Goal: Find specific fact: Find specific fact

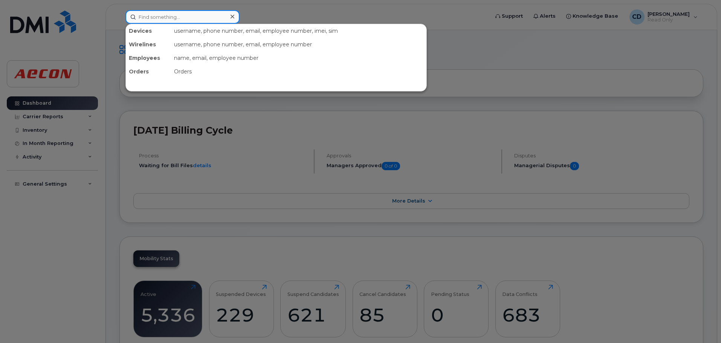
click at [150, 18] on input at bounding box center [182, 17] width 114 height 14
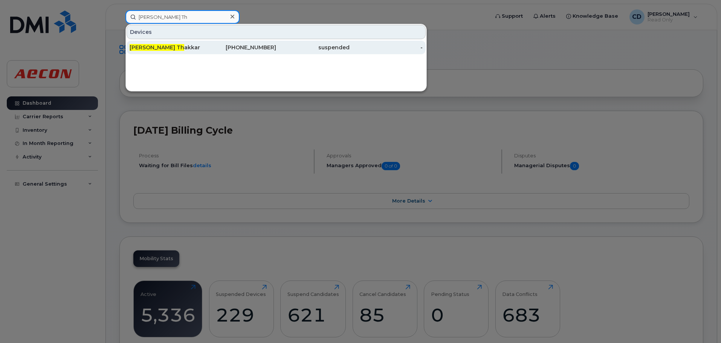
type input "Hiren Th"
click at [185, 47] on div "Hiren Th akkar" at bounding box center [166, 48] width 73 height 8
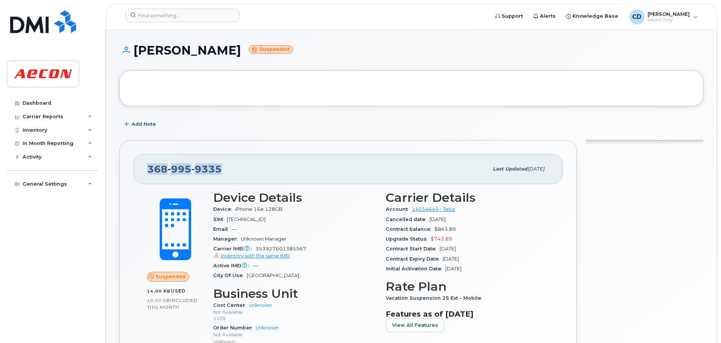
drag, startPoint x: 226, startPoint y: 170, endPoint x: 145, endPoint y: 165, distance: 81.1
click at [145, 165] on div "368 995 9335 Last updated Sep 09, 2025" at bounding box center [347, 169] width 429 height 30
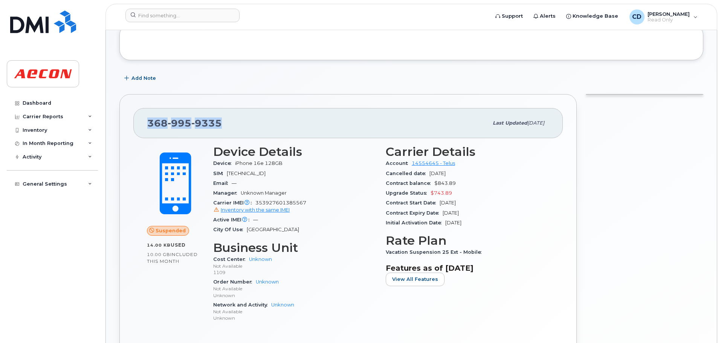
scroll to position [75, 0]
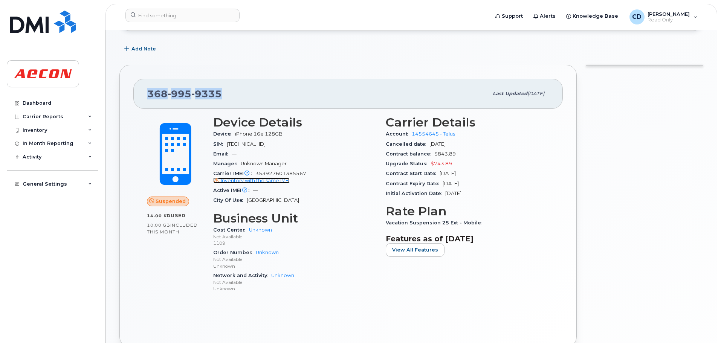
drag, startPoint x: 270, startPoint y: 182, endPoint x: 322, endPoint y: 205, distance: 57.7
click at [270, 182] on span "Inventory with the same IMEI" at bounding box center [255, 181] width 69 height 6
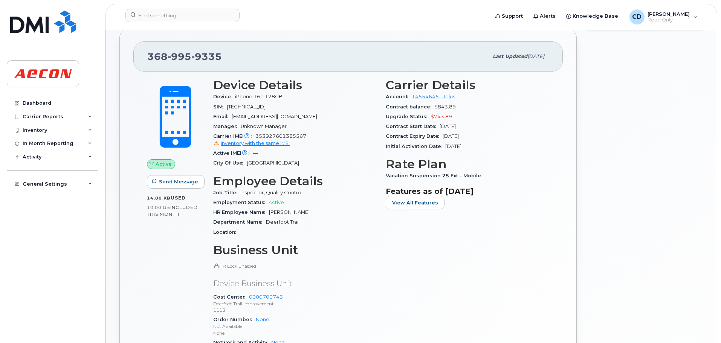
scroll to position [113, 0]
drag, startPoint x: 229, startPoint y: 60, endPoint x: 149, endPoint y: 56, distance: 79.9
click at [149, 56] on div "[PHONE_NUMBER]" at bounding box center [317, 56] width 341 height 16
copy span "[PHONE_NUMBER]"
drag, startPoint x: 285, startPoint y: 202, endPoint x: 259, endPoint y: 199, distance: 25.8
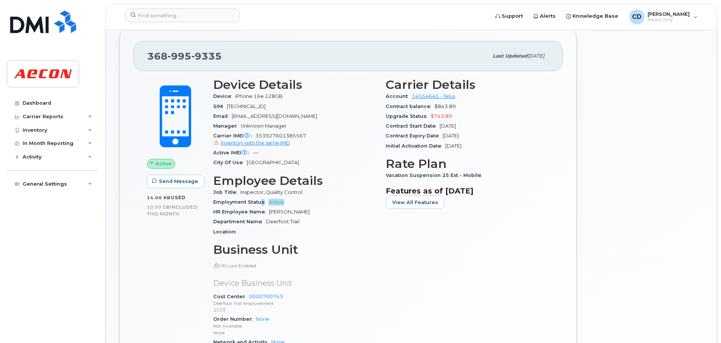
click at [259, 199] on div "Employment Status Active" at bounding box center [294, 202] width 163 height 10
drag, startPoint x: 149, startPoint y: 53, endPoint x: 261, endPoint y: 56, distance: 112.3
click at [261, 56] on div "[PHONE_NUMBER]" at bounding box center [317, 56] width 341 height 16
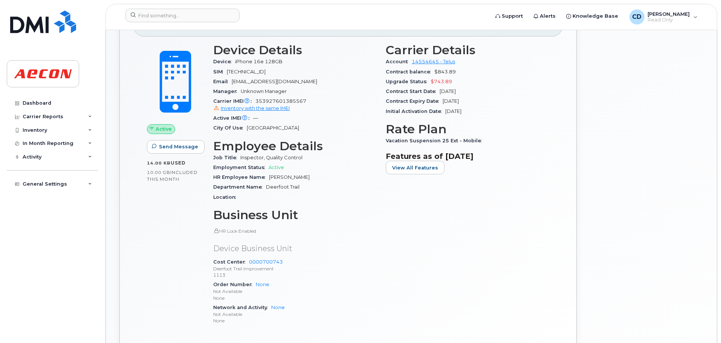
scroll to position [0, 0]
